Goal: Check status

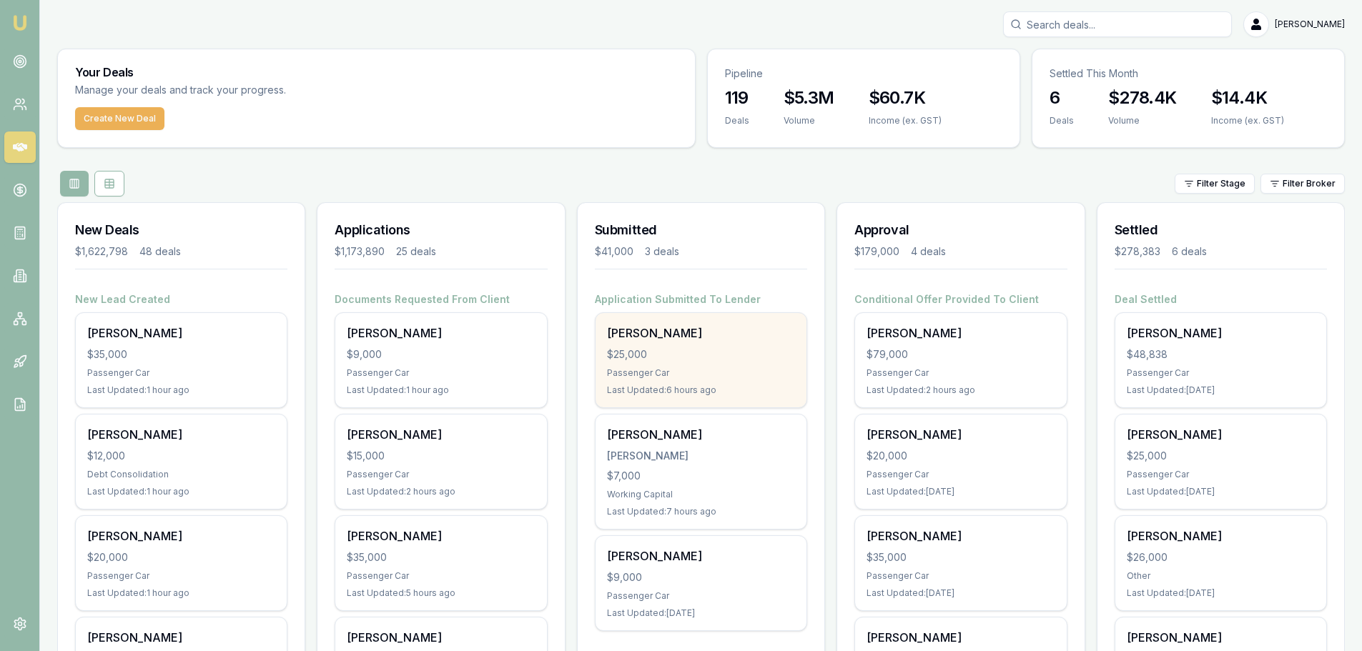
click at [707, 363] on div "Joseph Dawes $25,000 Passenger Car Last Updated: 6 hours ago" at bounding box center [701, 360] width 211 height 94
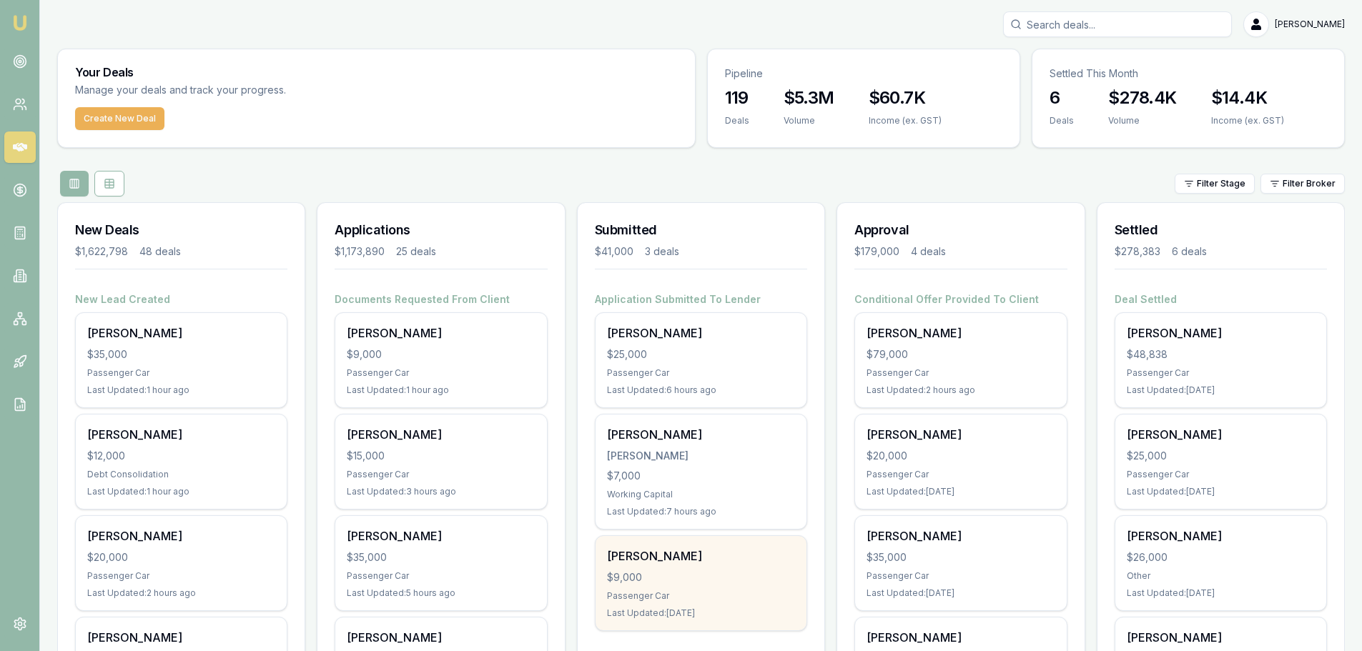
click at [696, 559] on div "[PERSON_NAME]" at bounding box center [701, 556] width 188 height 17
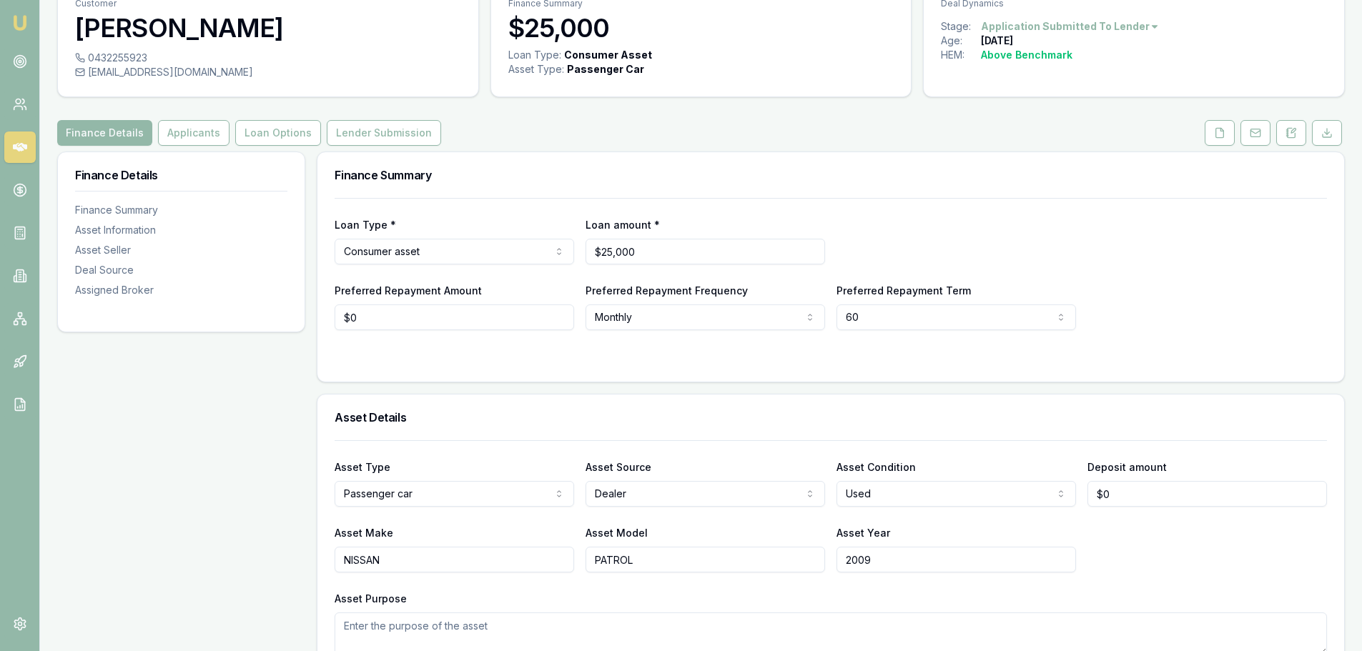
scroll to position [143, 0]
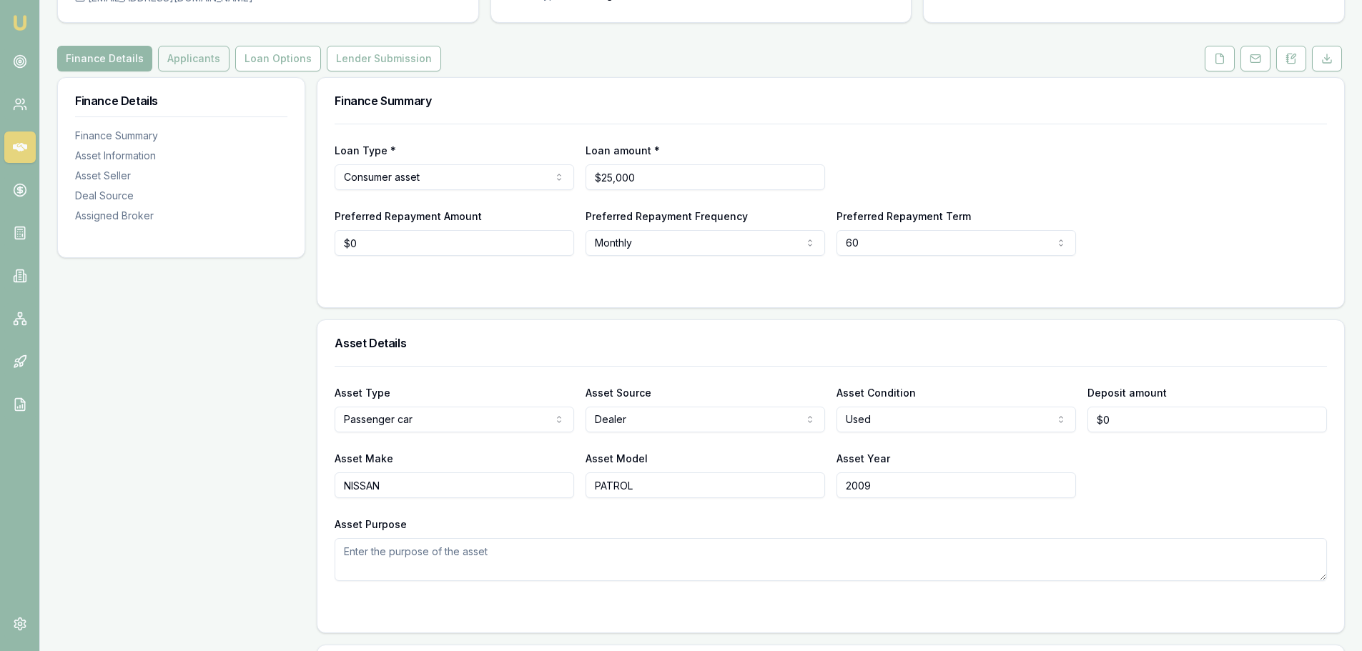
click at [183, 55] on button "Applicants" at bounding box center [194, 59] width 72 height 26
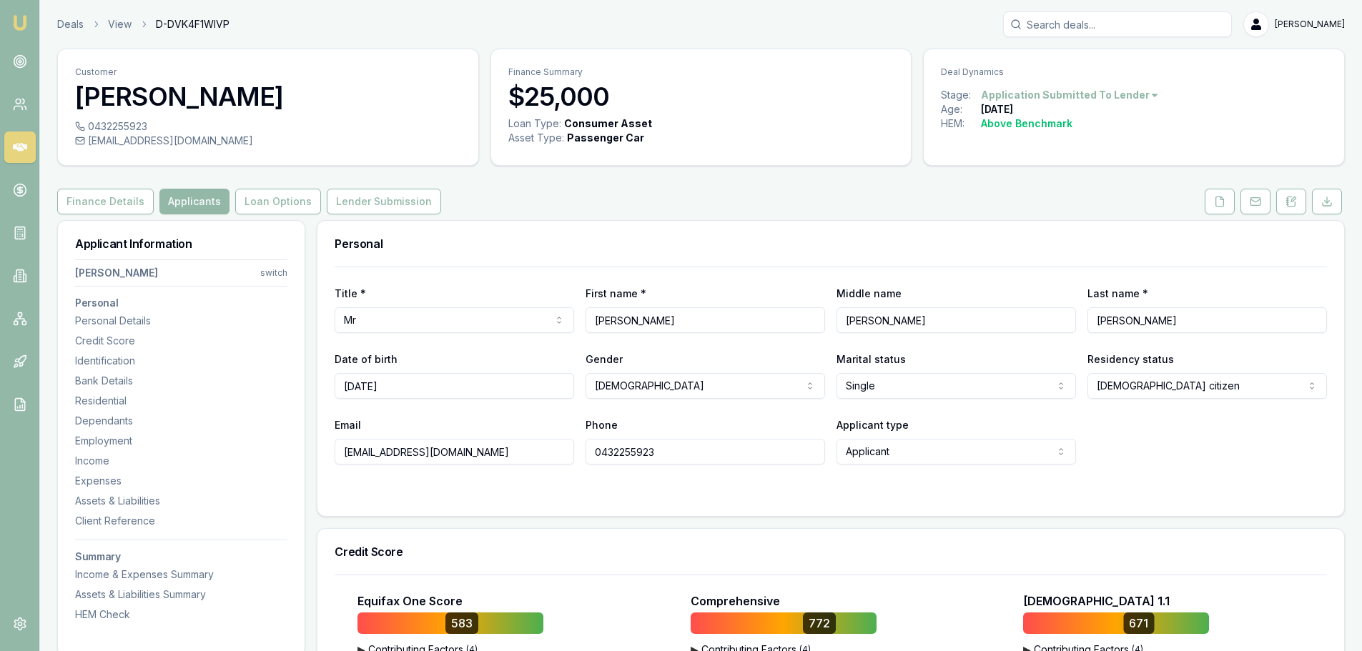
scroll to position [358, 0]
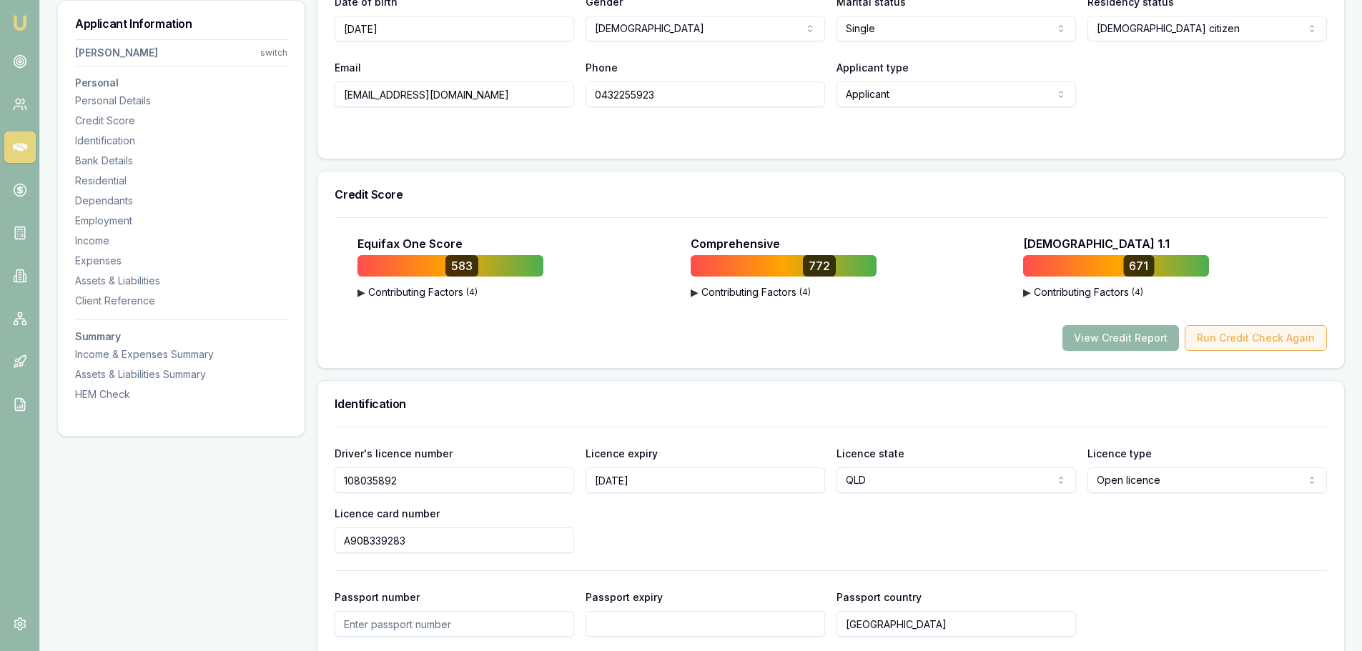
click at [1232, 337] on button "Run Credit Check Again" at bounding box center [1256, 338] width 142 height 26
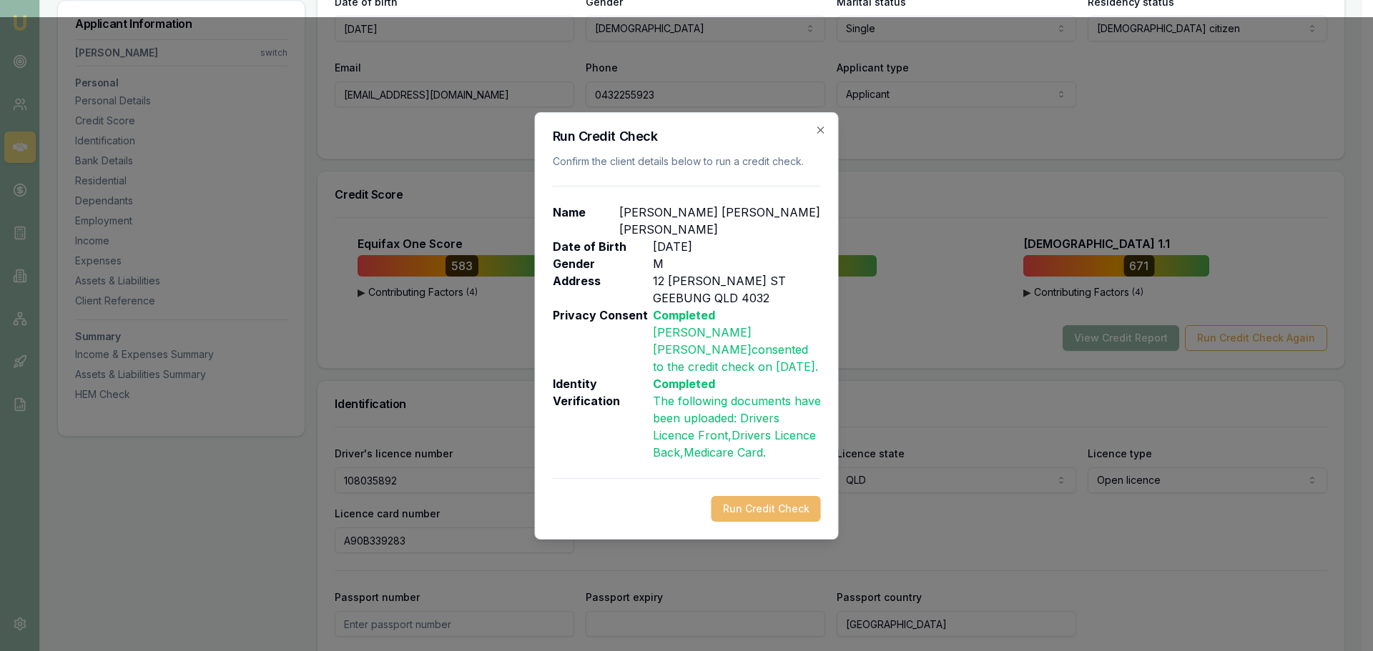
click at [763, 503] on button "Run Credit Check" at bounding box center [766, 509] width 109 height 26
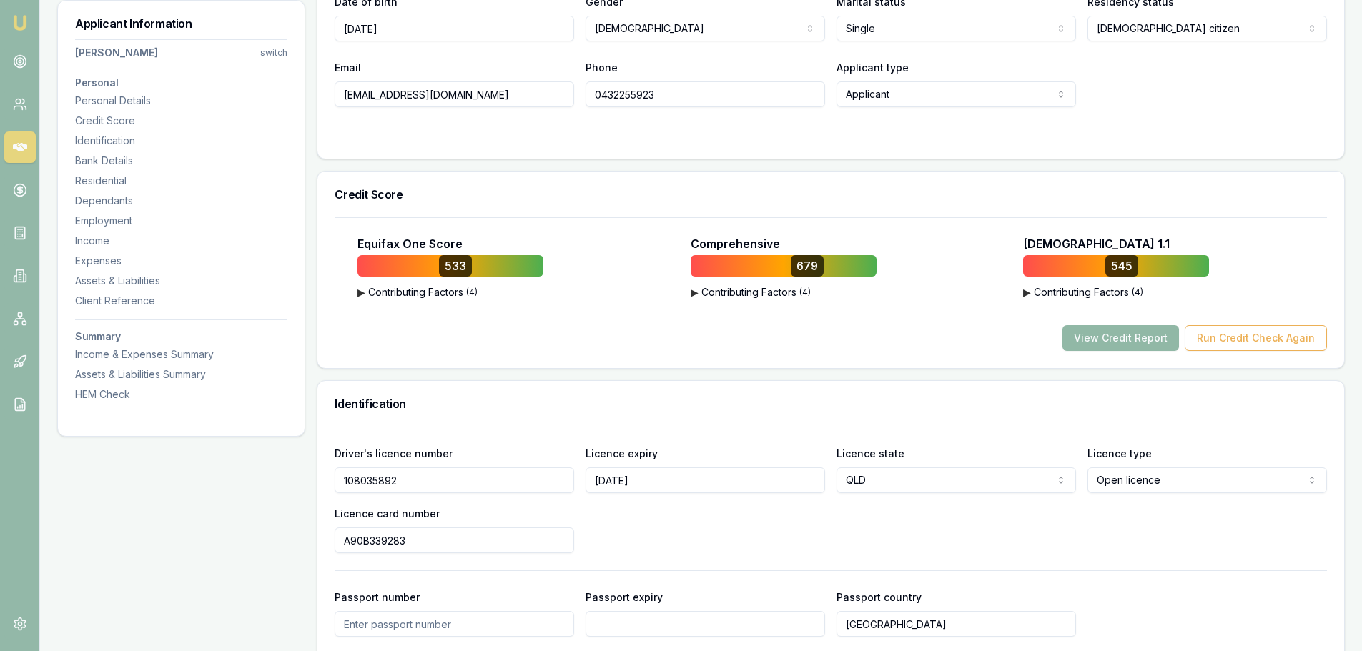
click at [1119, 340] on button "View Credit Report" at bounding box center [1121, 338] width 117 height 26
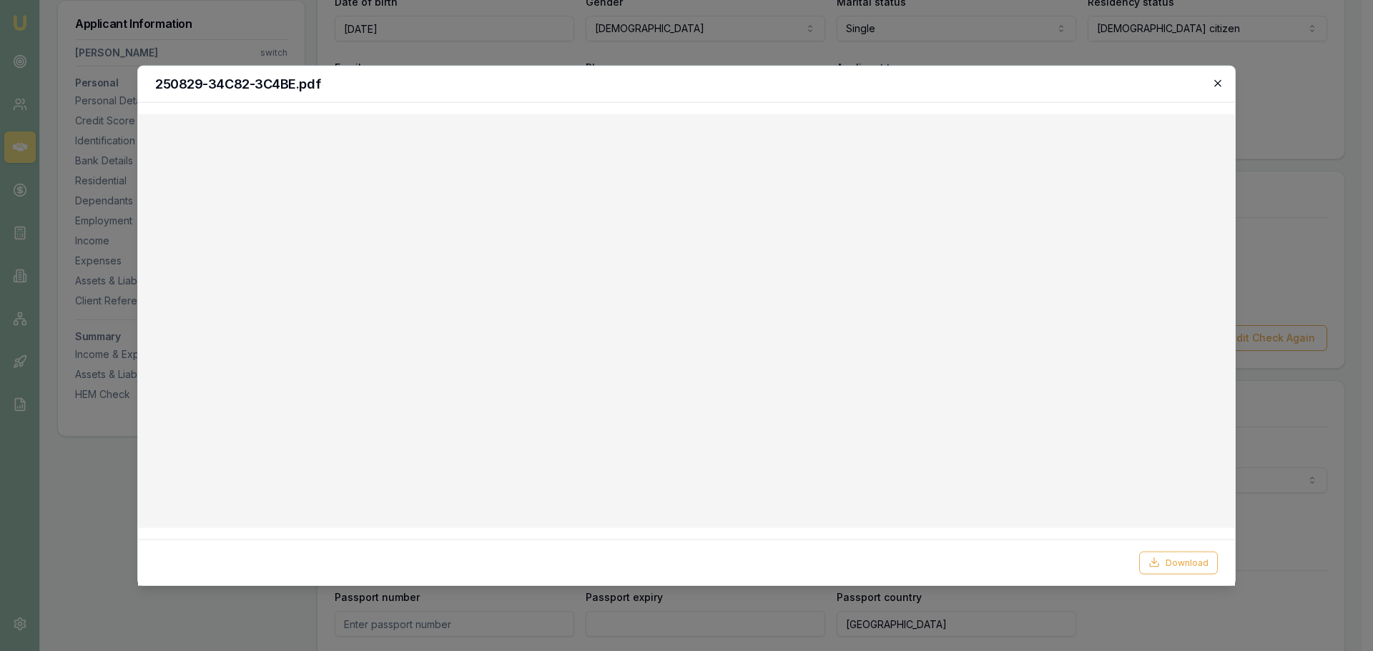
click at [1216, 83] on icon "button" at bounding box center [1217, 82] width 11 height 11
